Goal: Information Seeking & Learning: Learn about a topic

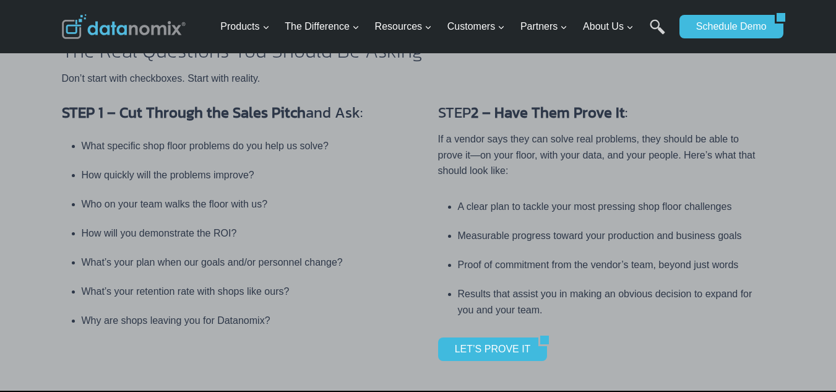
scroll to position [529, 0]
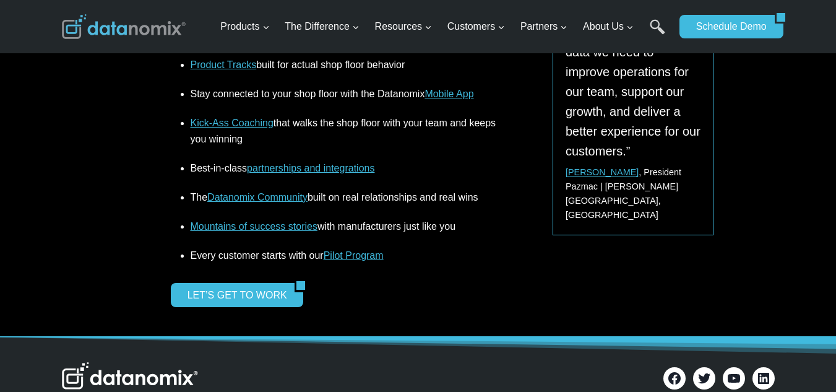
scroll to position [1664, 0]
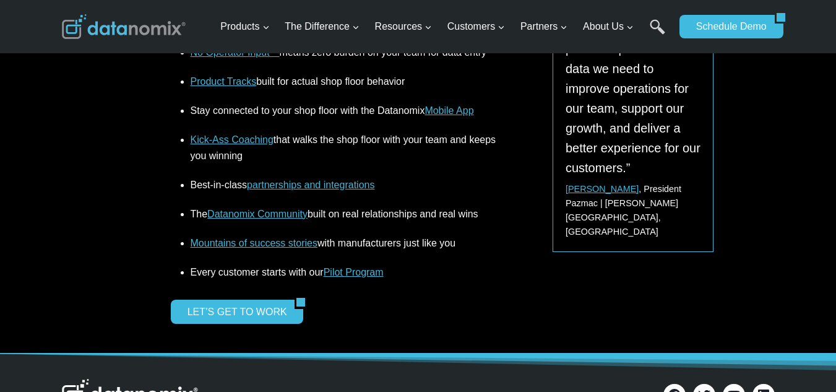
click at [354, 267] on link "Pilot Program" at bounding box center [354, 272] width 60 height 11
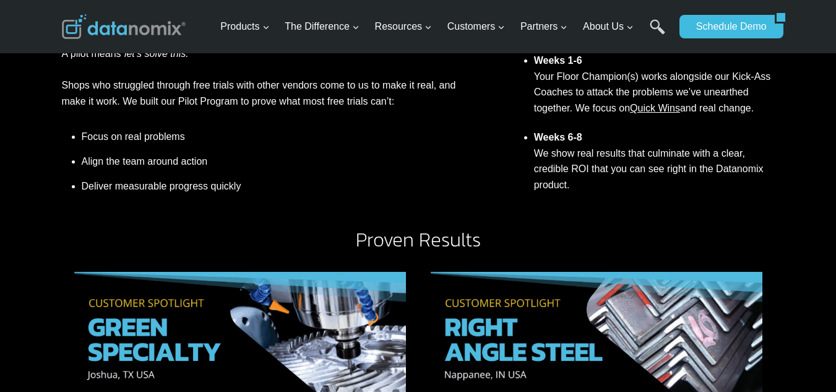
scroll to position [599, 0]
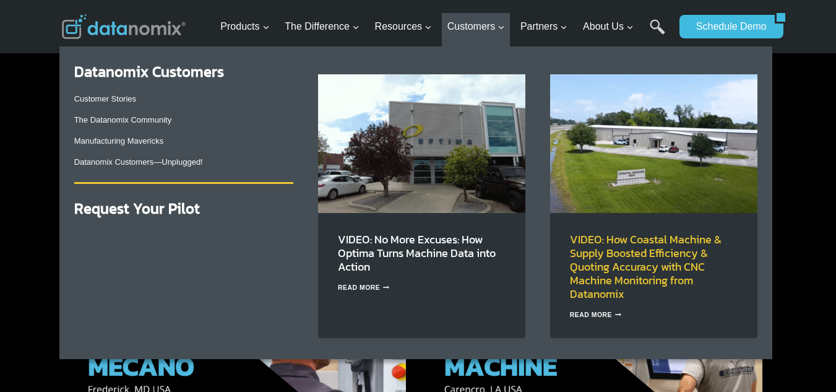
click at [642, 233] on link "VIDEO: How Coastal Machine & Supply Boosted Efficiency & Quoting Accuracy with …" at bounding box center [646, 266] width 152 height 71
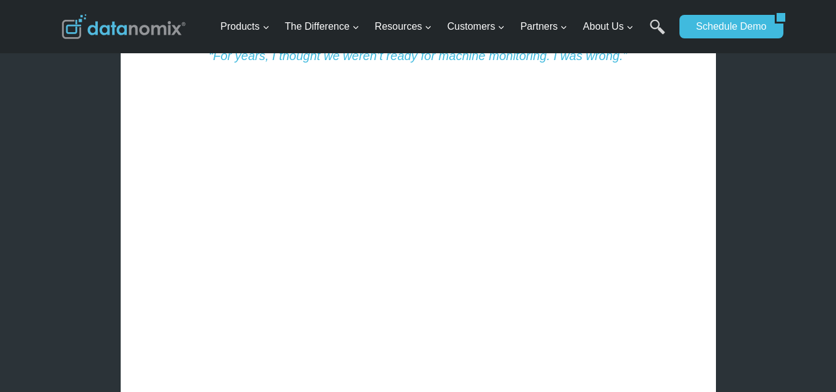
scroll to position [1538, 0]
